Goal: Task Accomplishment & Management: Use online tool/utility

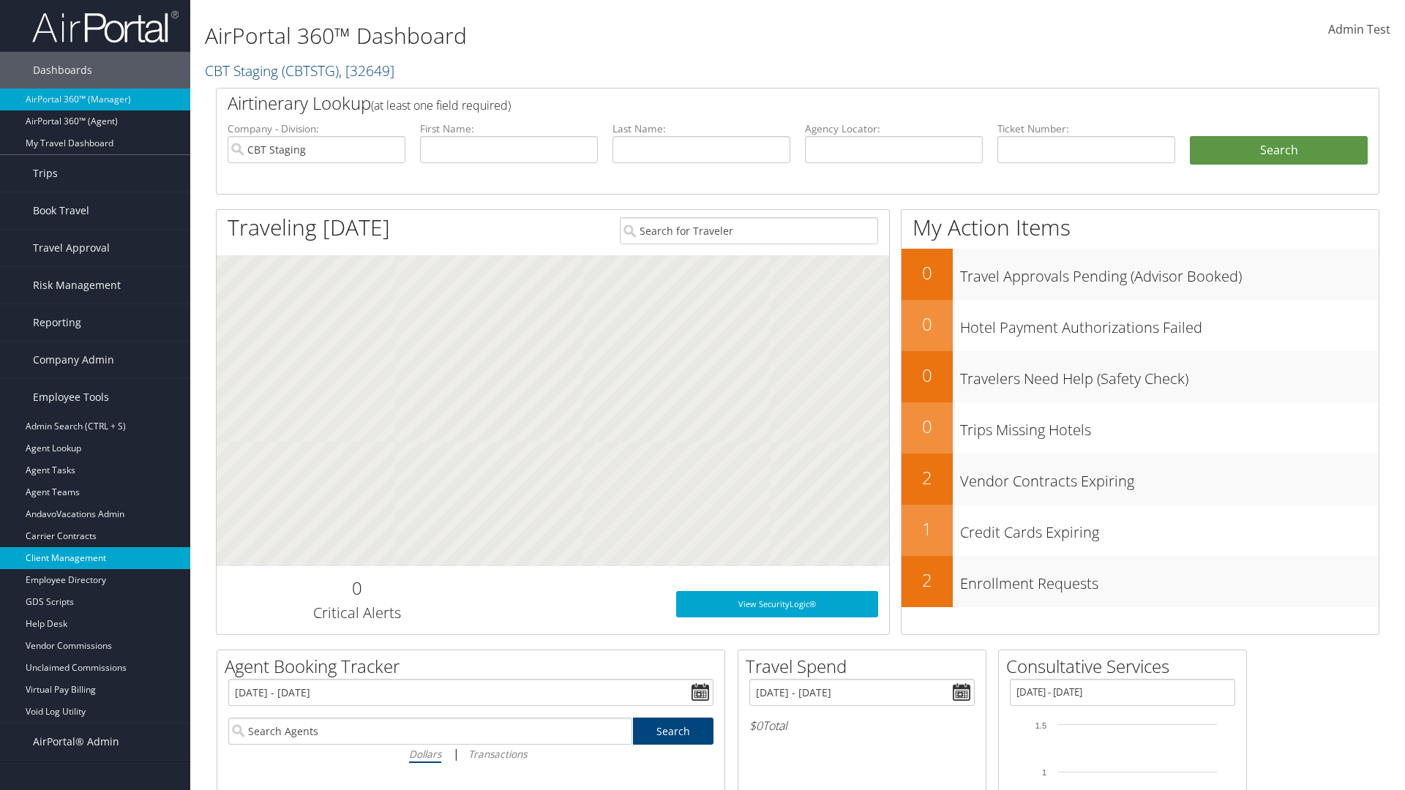
click at [95, 558] on link "Client Management" at bounding box center [95, 558] width 190 height 22
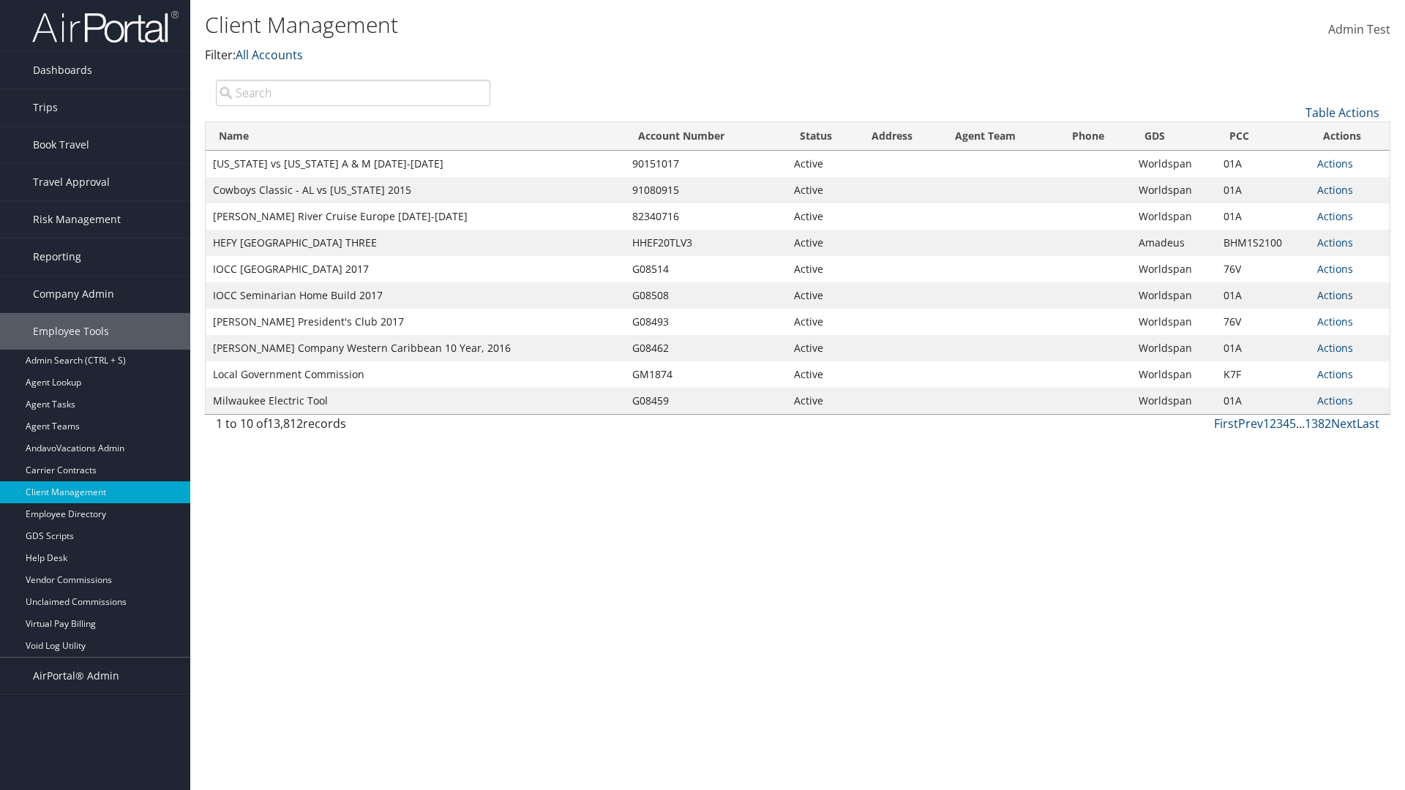
click at [353, 92] on input "search" at bounding box center [353, 93] width 274 height 26
type input "[US_STATE] vs [US_STATE] A & M [DATE]-[DATE]"
